Goal: Task Accomplishment & Management: Complete application form

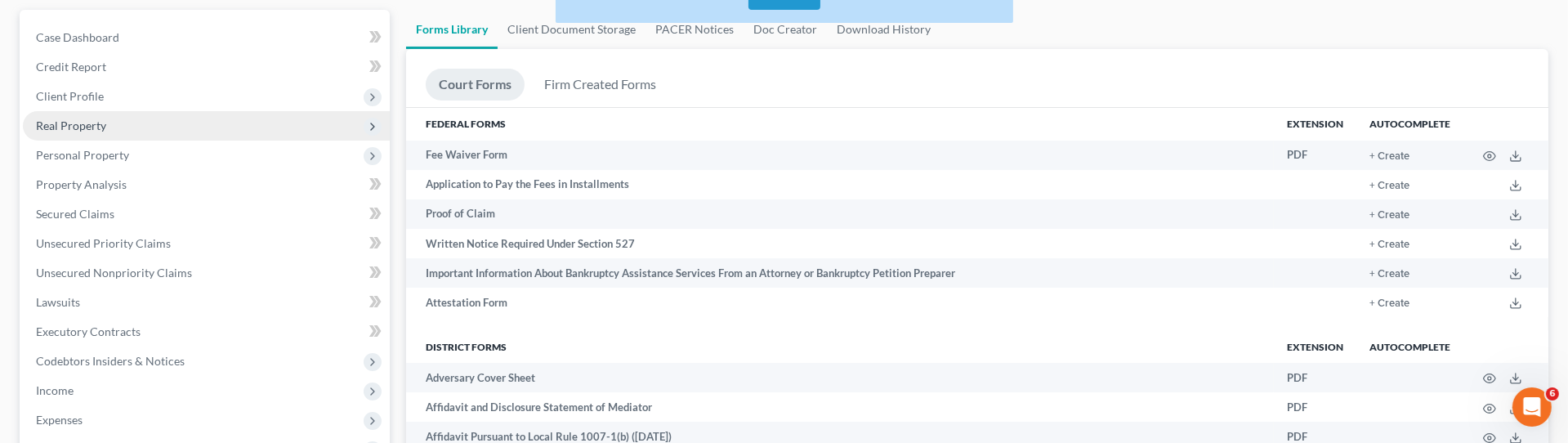
scroll to position [164, 0]
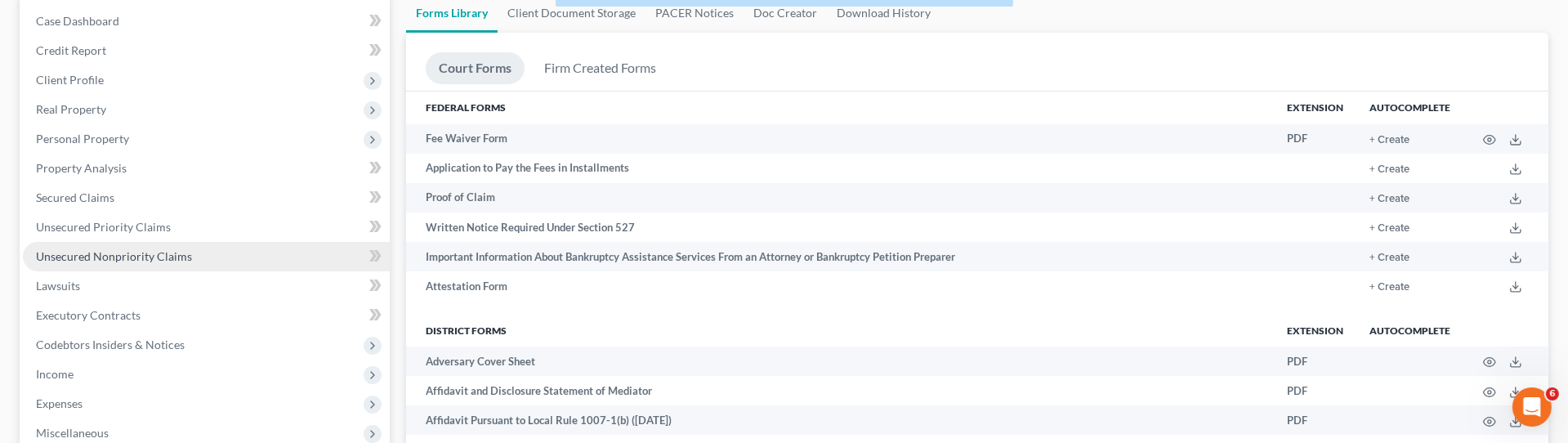
click at [146, 256] on span "Unsecured Nonpriority Claims" at bounding box center [114, 256] width 156 height 14
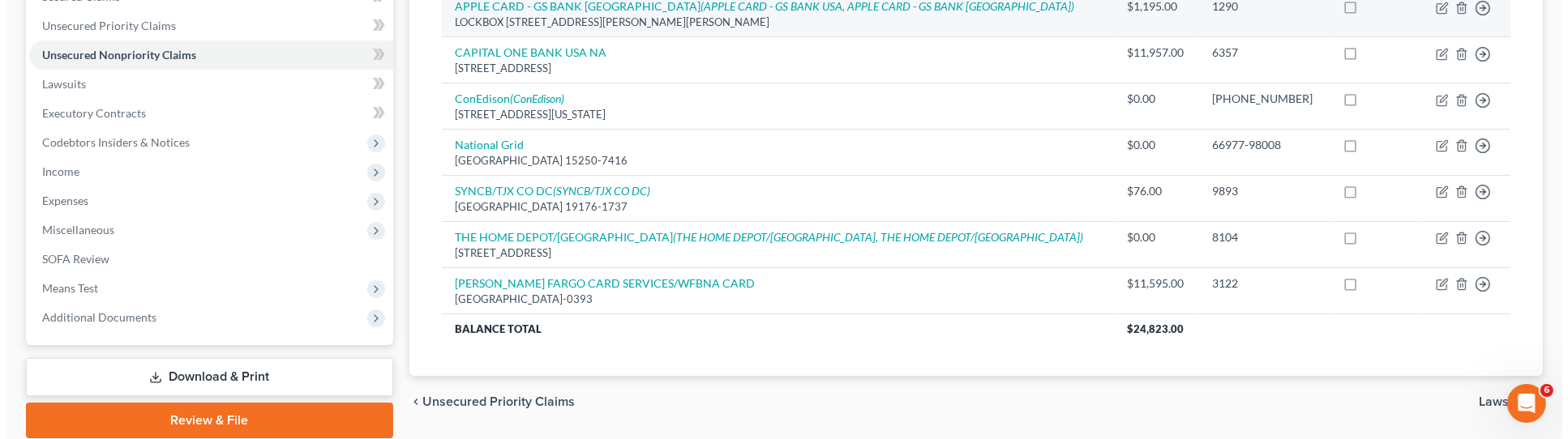
scroll to position [381, 0]
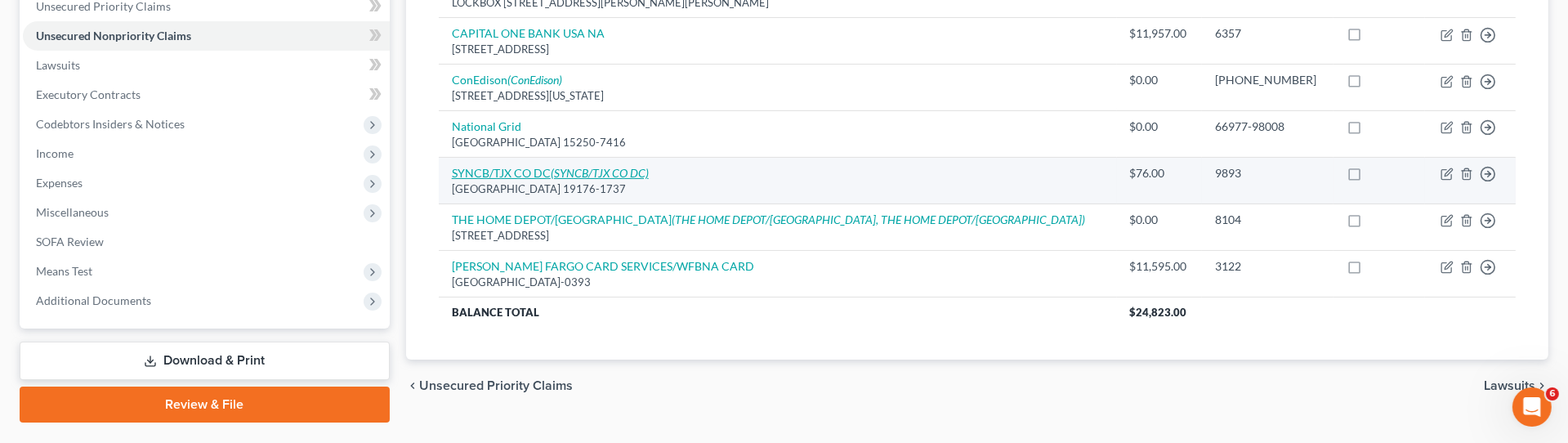
click at [579, 176] on icon "(SYNCB/TJX CO DC)" at bounding box center [600, 173] width 98 height 14
select select "39"
select select "2"
select select "0"
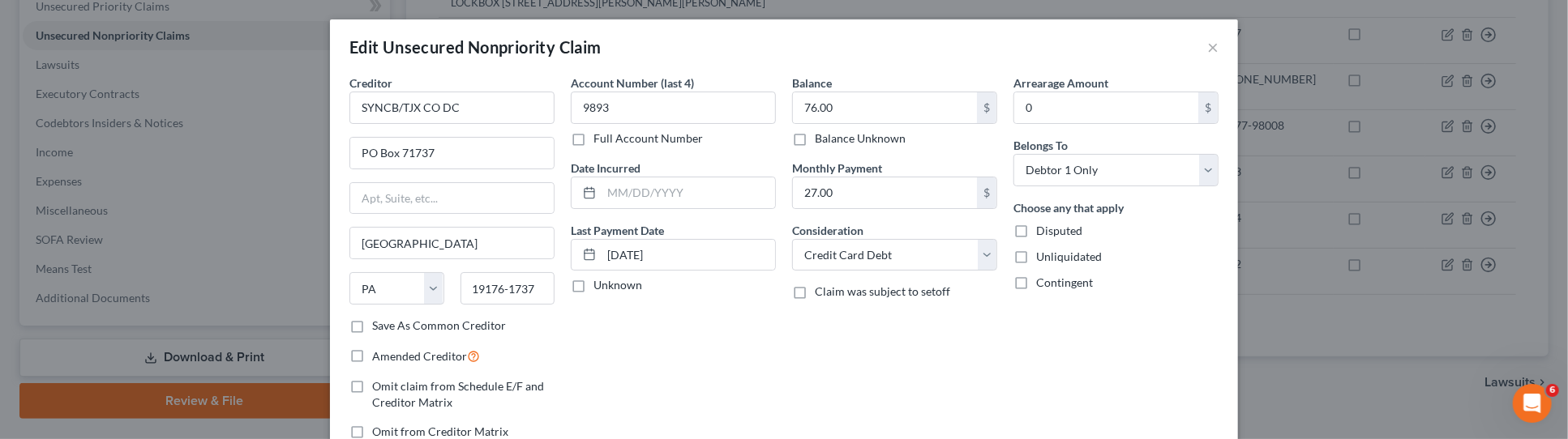
scroll to position [205, 0]
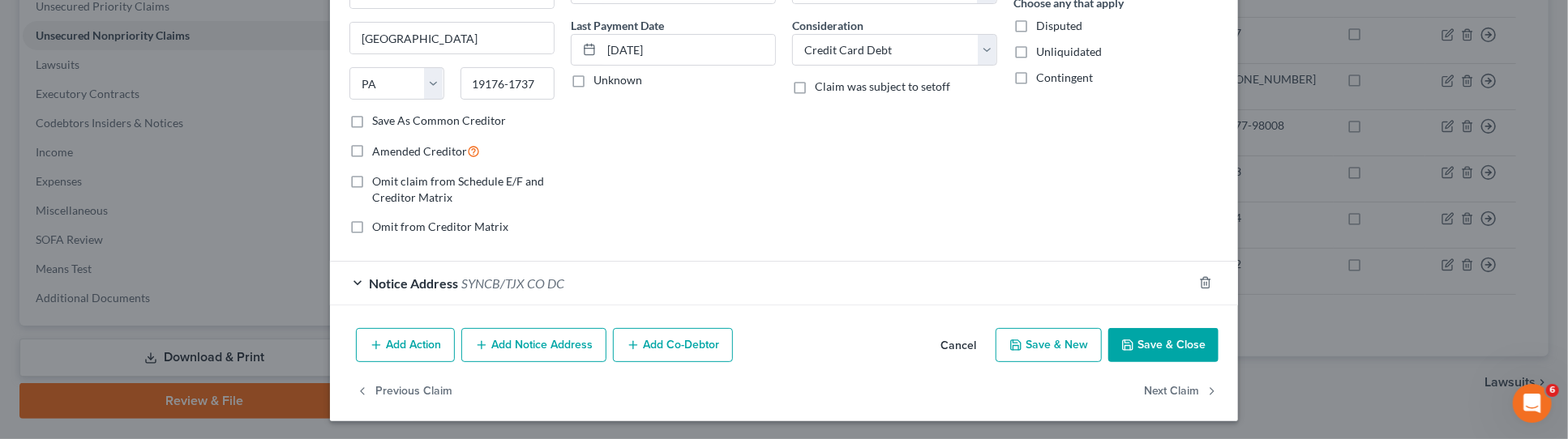
click at [350, 274] on div "Notice Address SYNCB/TJX CO DC" at bounding box center [761, 282] width 862 height 43
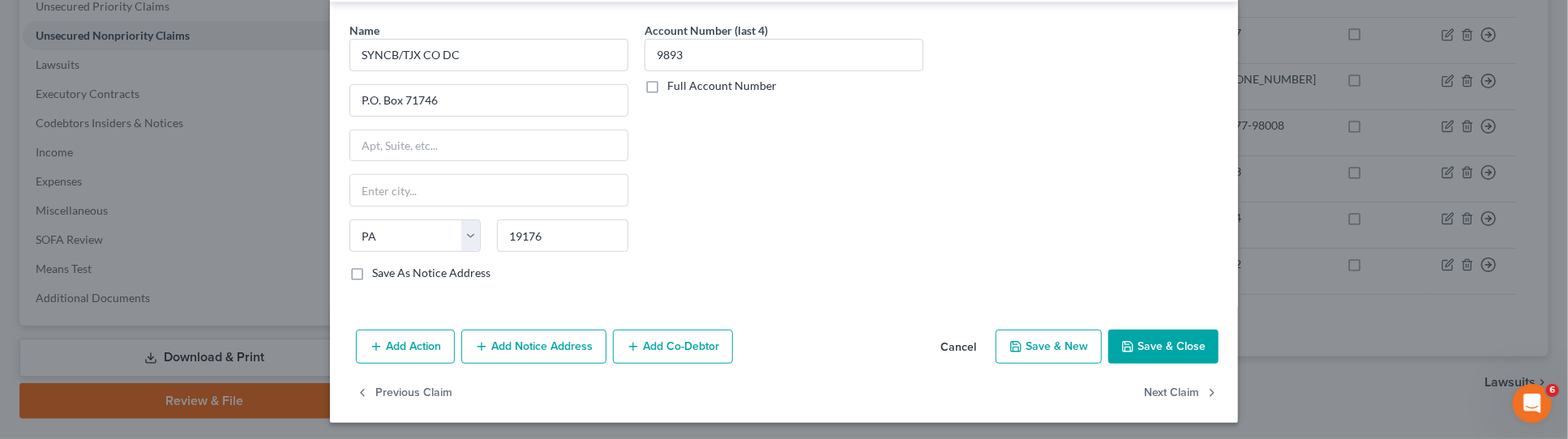
scroll to position [507, 0]
click at [439, 176] on input "text" at bounding box center [489, 191] width 277 height 31
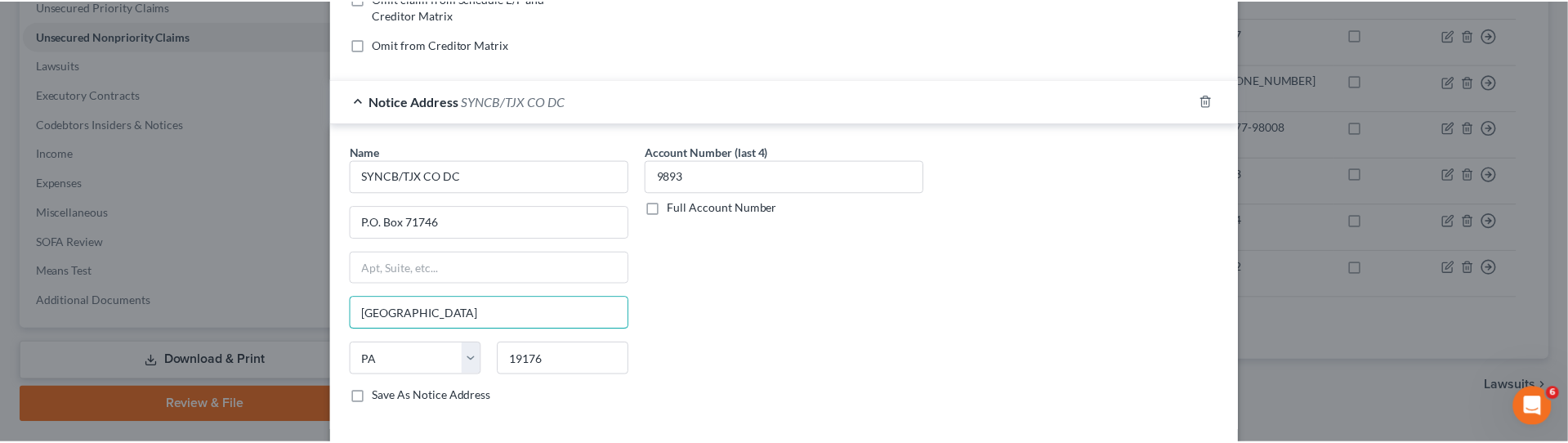
scroll to position [513, 0]
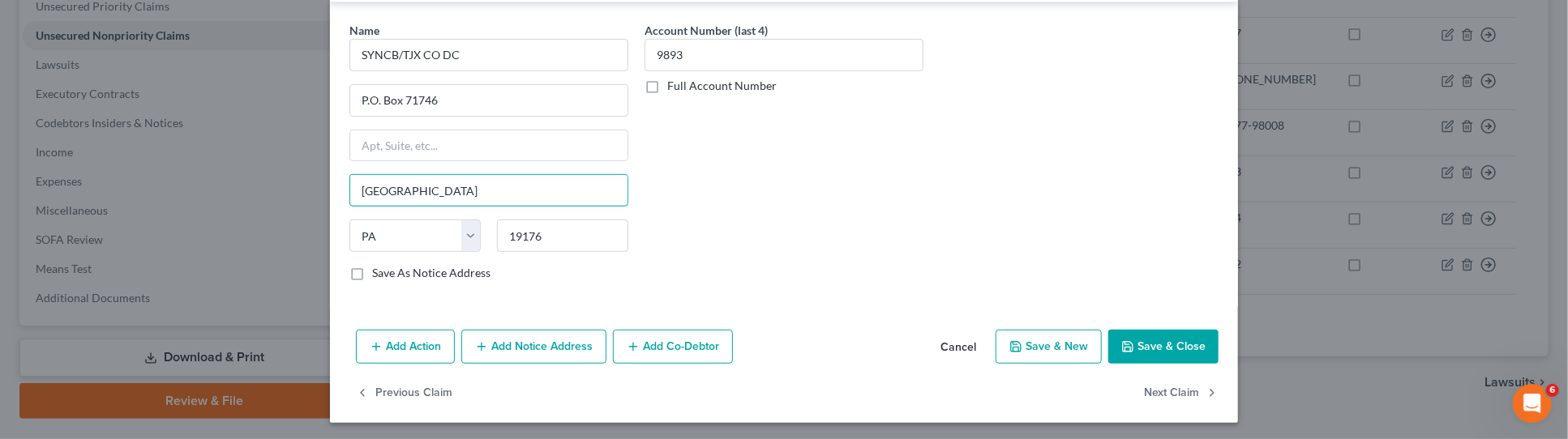
type input "[GEOGRAPHIC_DATA]"
click at [1168, 341] on button "Save & Close" at bounding box center [1163, 346] width 110 height 34
